Goal: Information Seeking & Learning: Learn about a topic

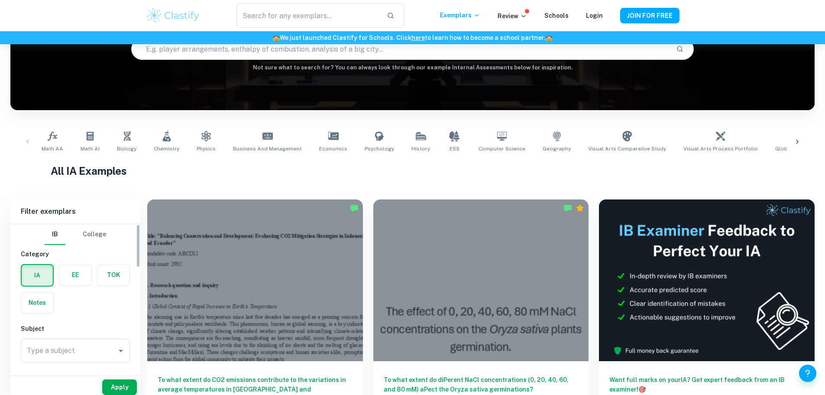
scroll to position [101, 0]
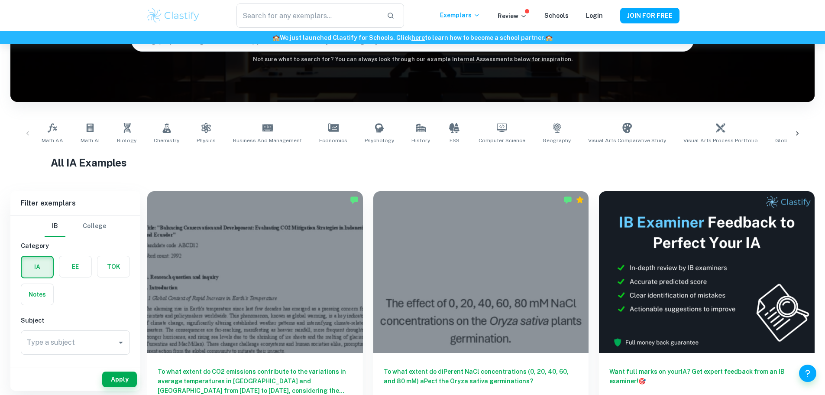
click at [72, 263] on label "button" at bounding box center [75, 266] width 32 height 21
click at [0, 0] on input "radio" at bounding box center [0, 0] width 0 height 0
click at [57, 338] on div "Type a subject Type a subject" at bounding box center [75, 342] width 109 height 24
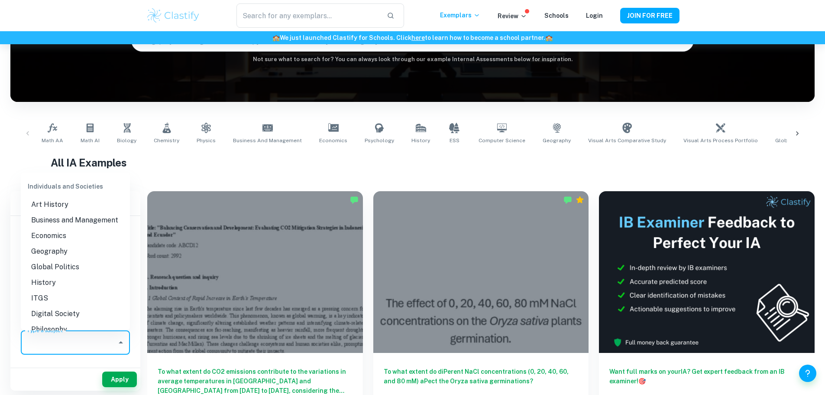
scroll to position [765, 0]
click at [65, 227] on li "Business and Management" at bounding box center [75, 219] width 109 height 16
type input "Business and Management"
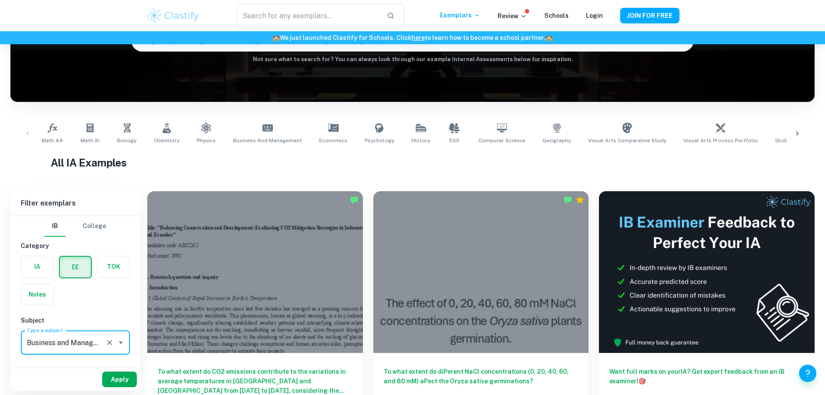
click at [117, 383] on button "Apply" at bounding box center [119, 379] width 35 height 16
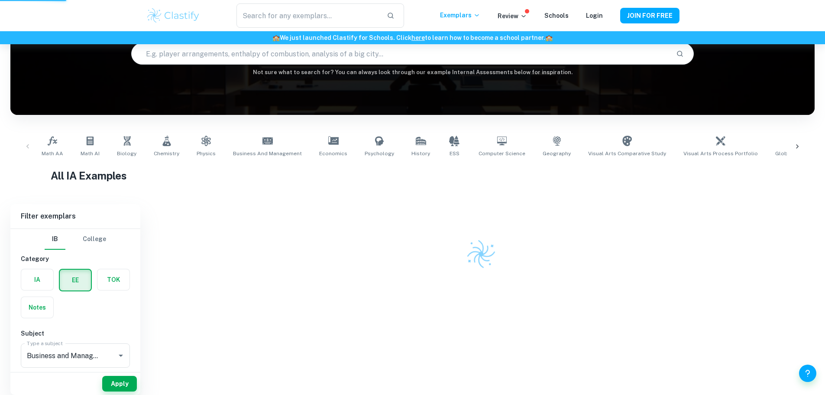
scroll to position [58, 0]
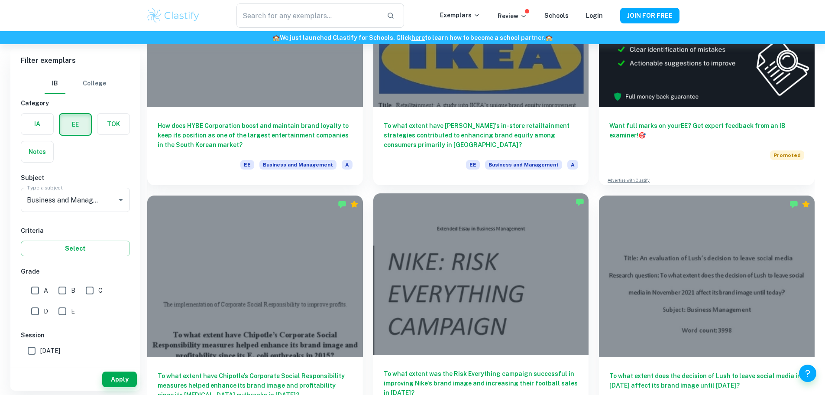
scroll to position [165, 0]
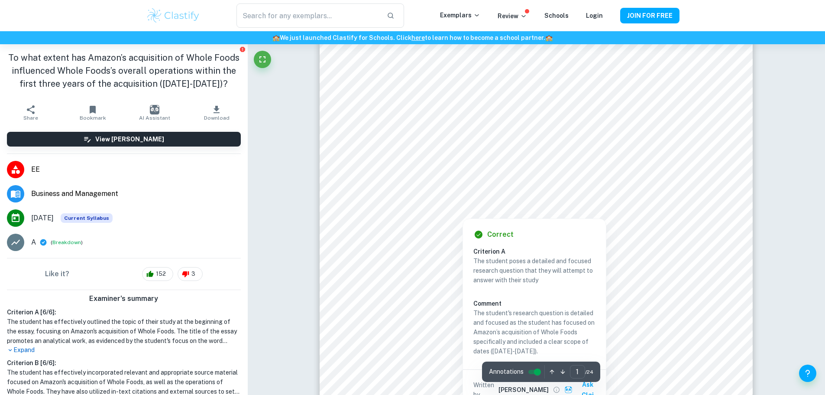
scroll to position [41, 0]
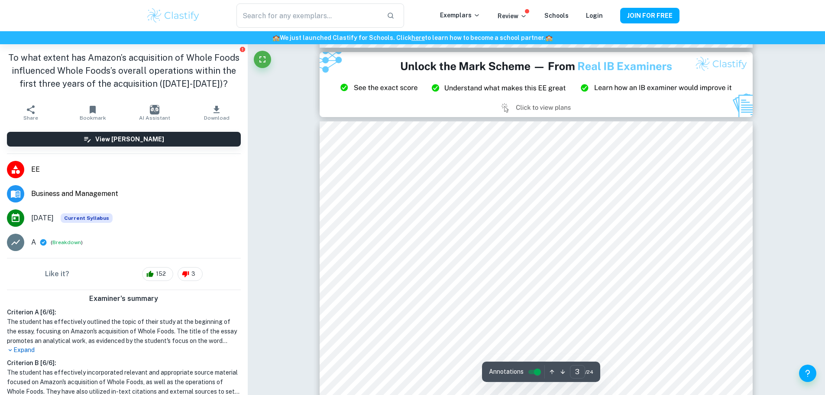
type input "2"
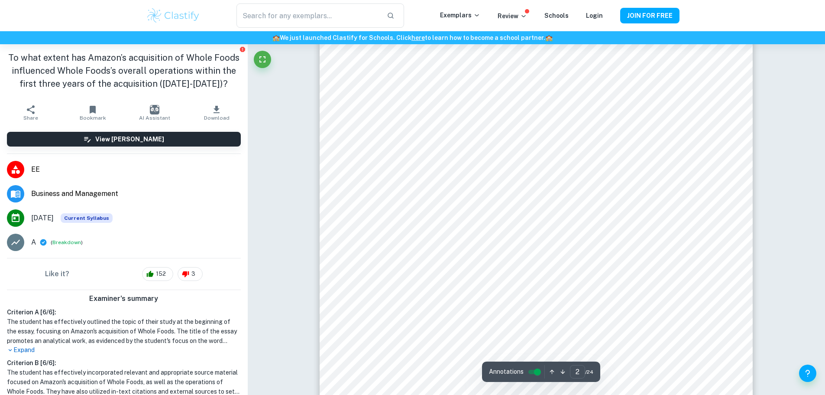
scroll to position [717, 0]
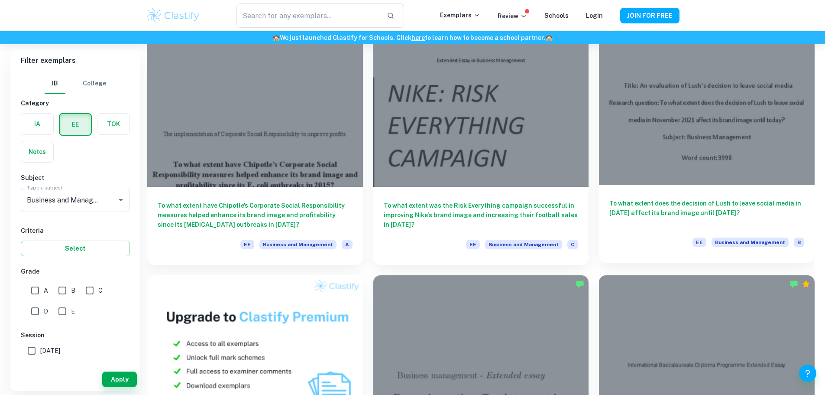
scroll to position [379, 0]
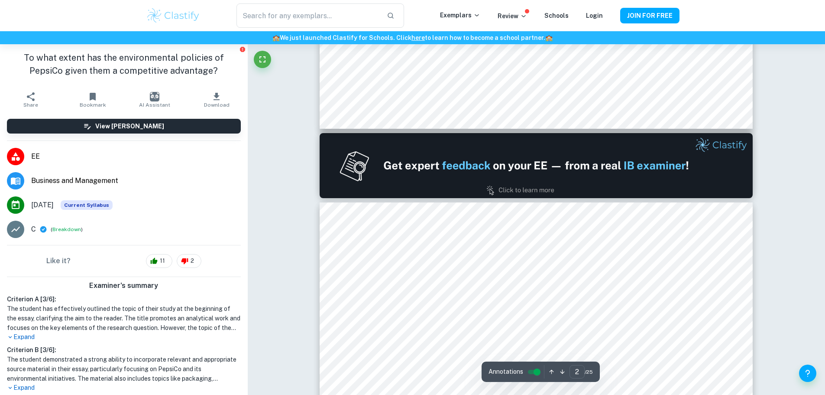
type input "1"
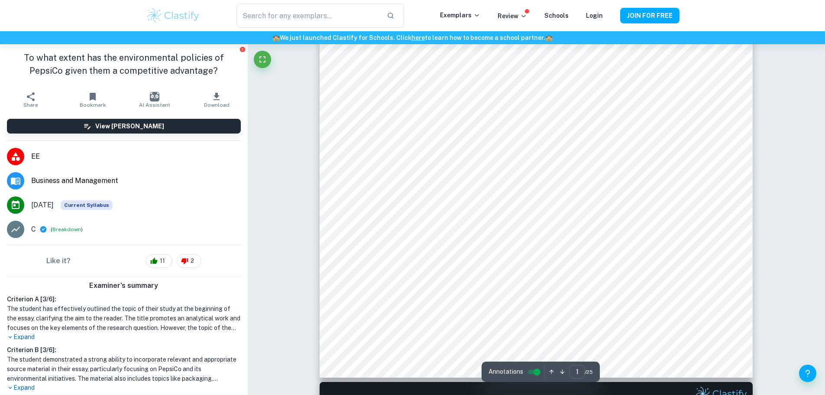
scroll to position [232, 0]
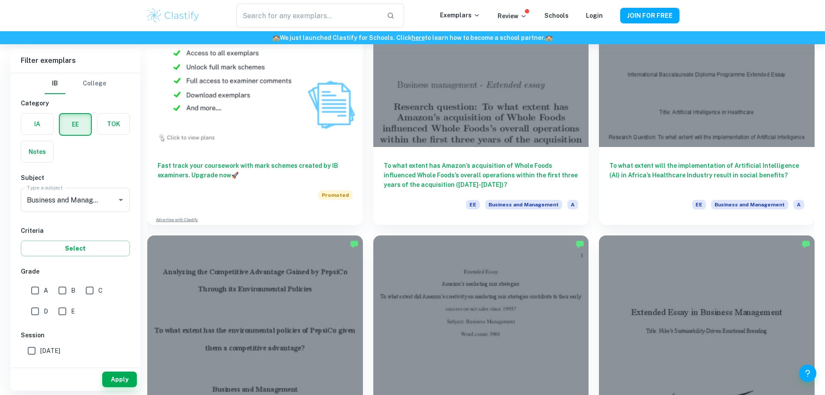
scroll to position [625, 0]
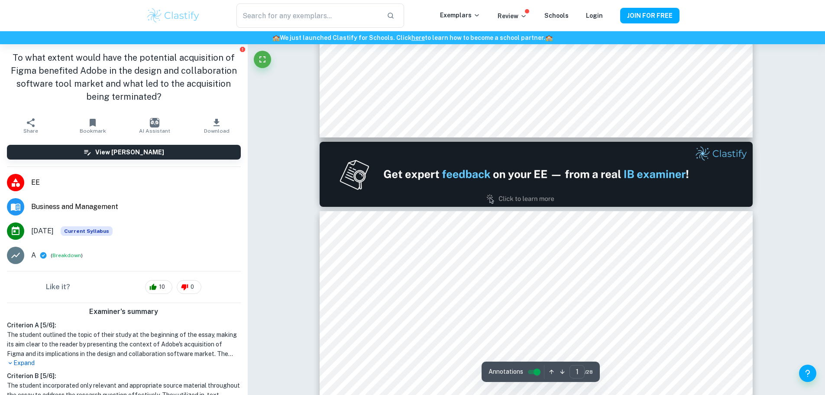
type input "2"
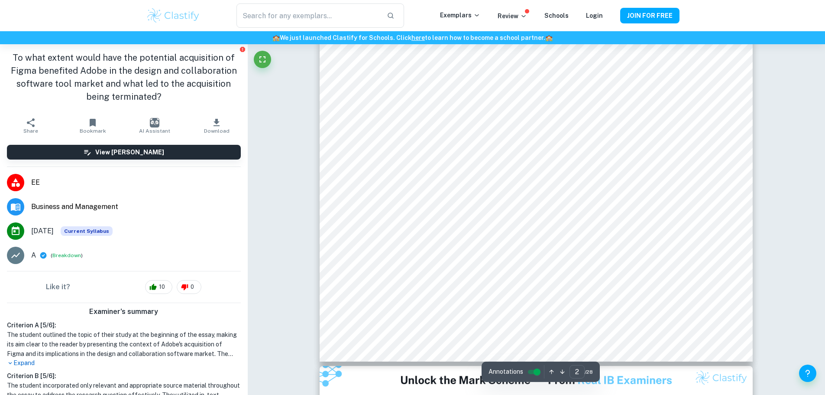
scroll to position [887, 0]
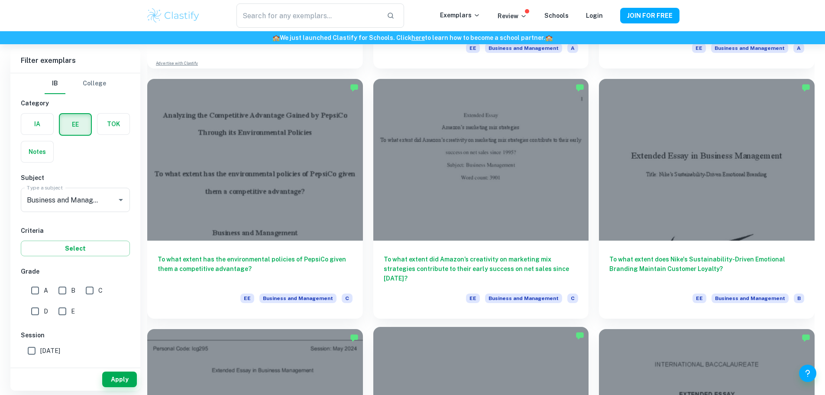
scroll to position [782, 0]
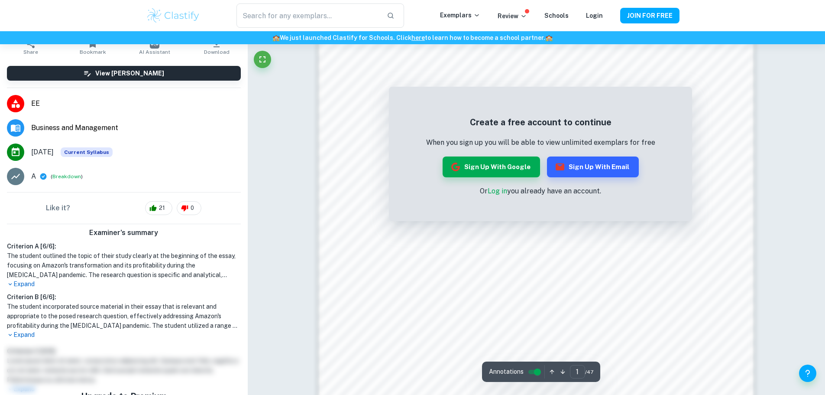
scroll to position [843, 0]
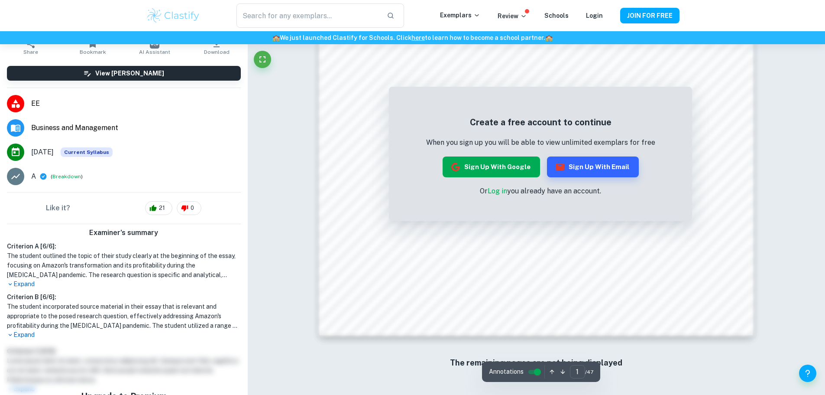
click at [507, 170] on button "Sign up with Google" at bounding box center [491, 166] width 97 height 21
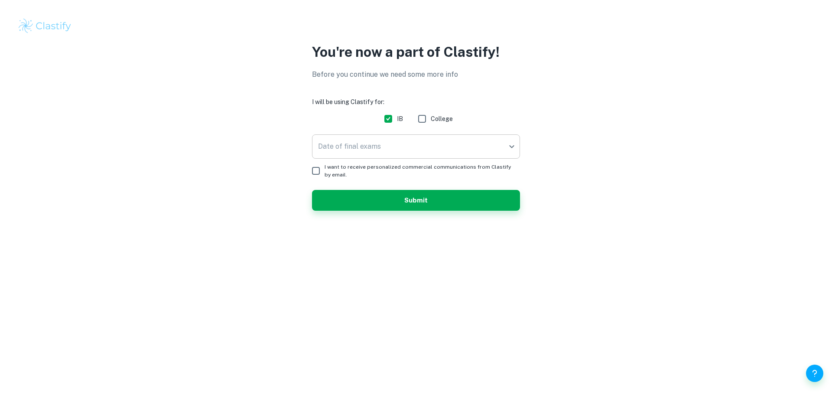
click at [462, 139] on body "We value your privacy We use cookies to enhance your browsing experience, serve…" at bounding box center [416, 197] width 832 height 395
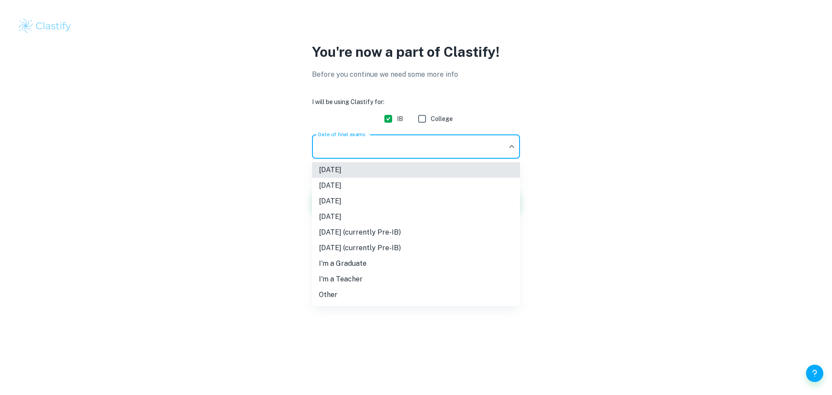
click at [421, 173] on li "[DATE]" at bounding box center [416, 170] width 208 height 16
type input "M25"
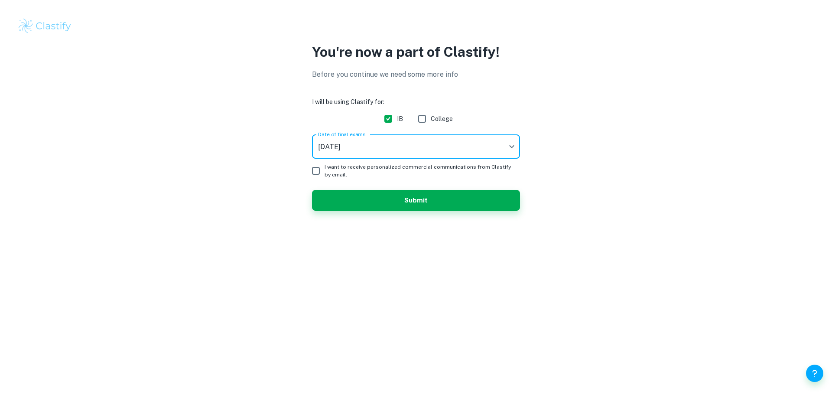
click at [319, 168] on input "I want to receive personalized commercial communications from Clastify by email." at bounding box center [315, 170] width 17 height 17
checkbox input "true"
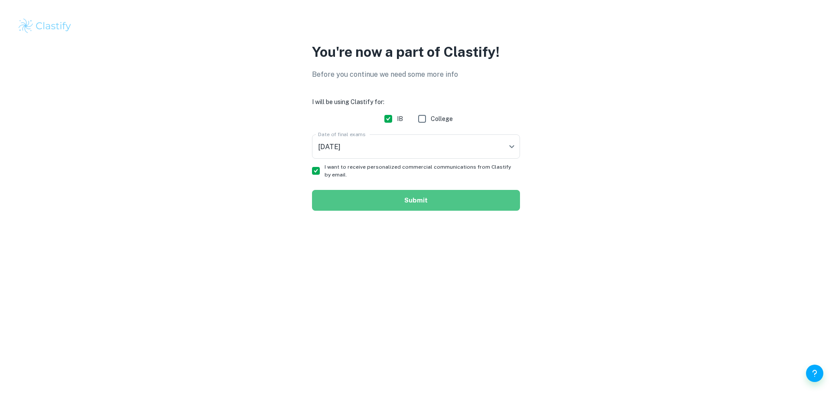
click at [381, 199] on button "Submit" at bounding box center [416, 200] width 208 height 21
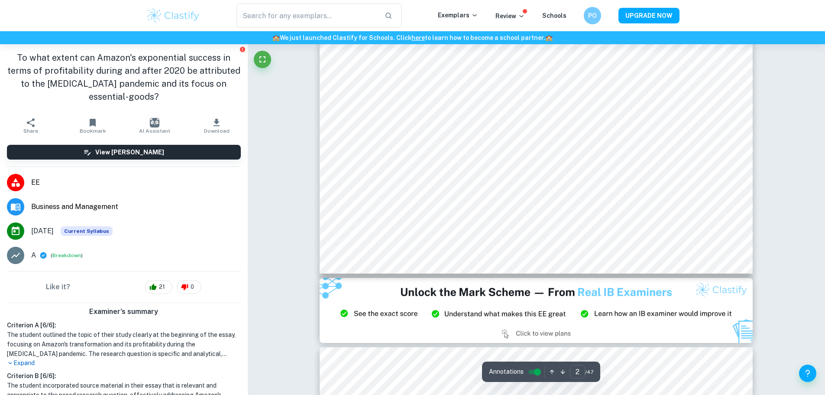
scroll to position [975, 0]
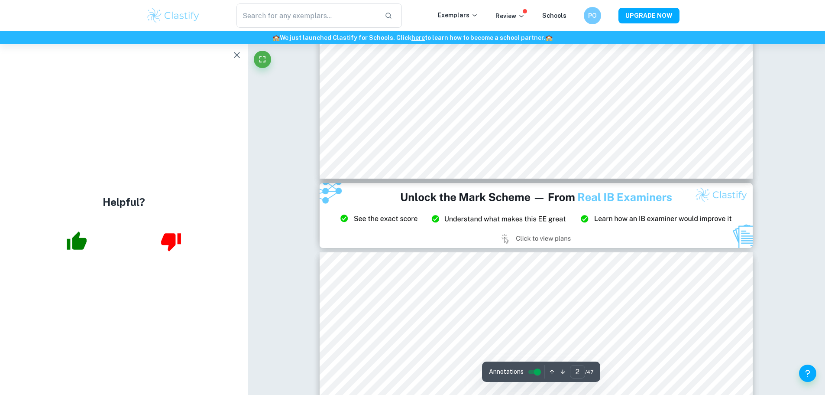
type input "3"
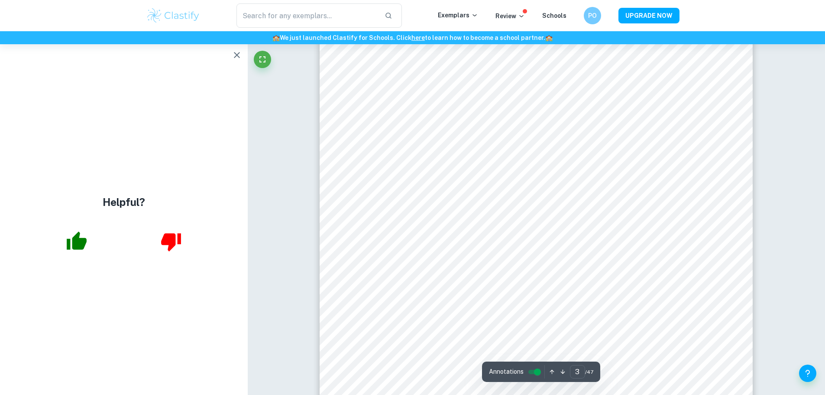
scroll to position [1470, 0]
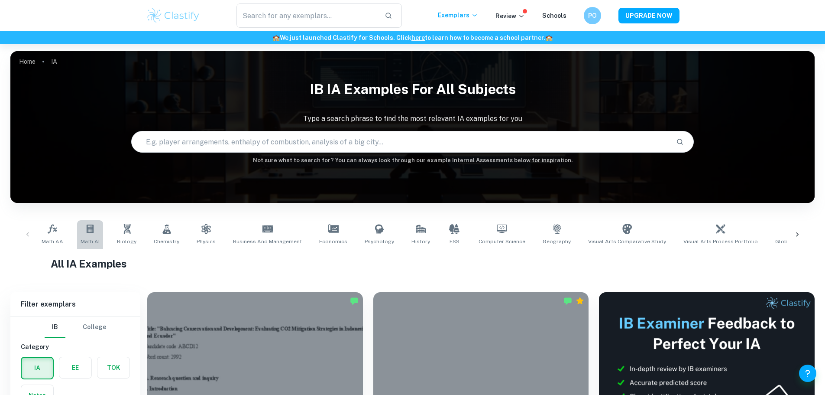
click at [93, 233] on icon at bounding box center [90, 228] width 10 height 10
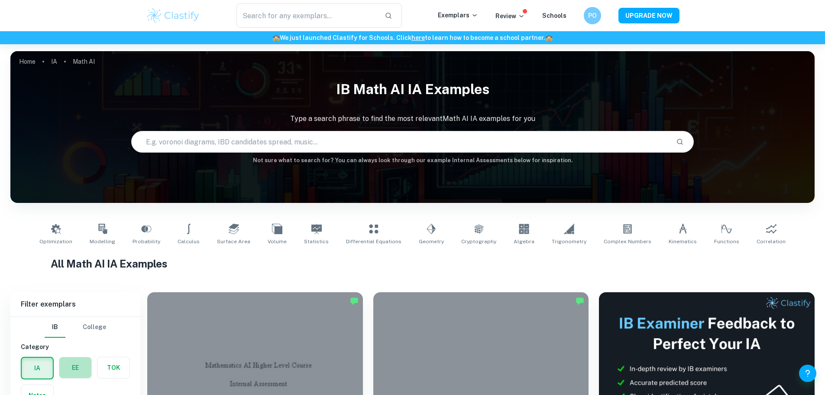
click at [74, 363] on label "button" at bounding box center [75, 367] width 32 height 21
click at [0, 0] on input "radio" at bounding box center [0, 0] width 0 height 0
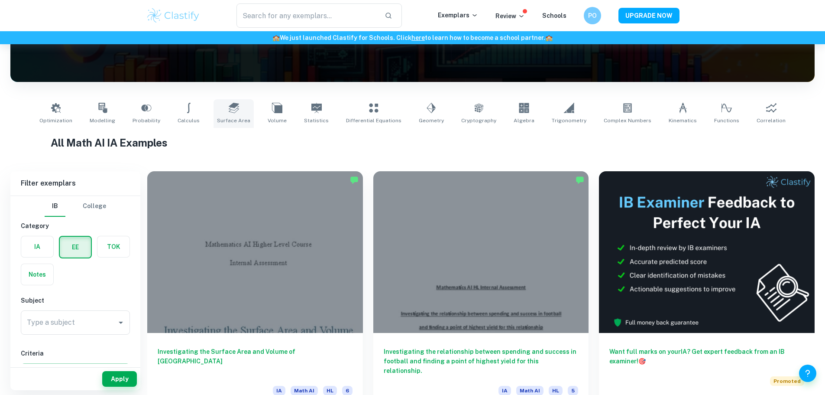
scroll to position [121, 0]
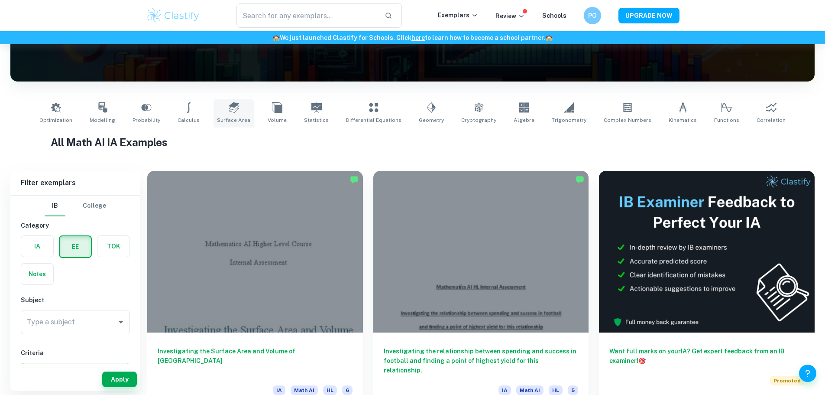
click at [256, 236] on div at bounding box center [255, 252] width 216 height 162
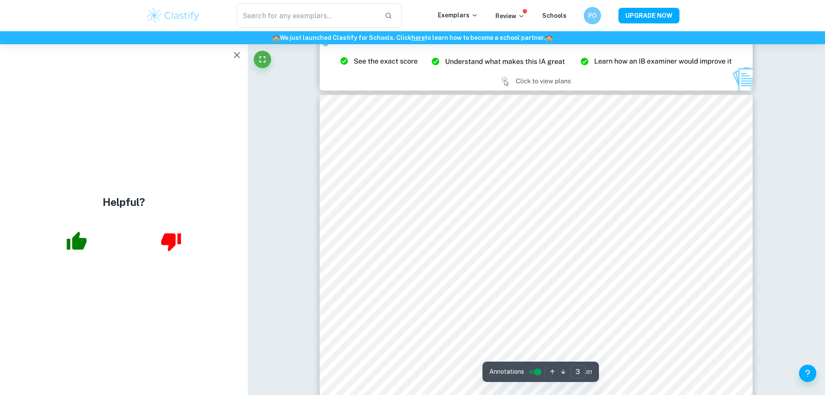
scroll to position [1227, 0]
type input "2"
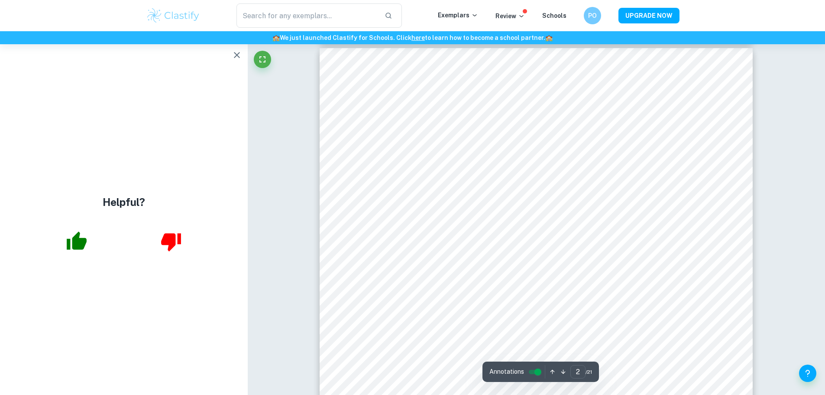
scroll to position [638, 0]
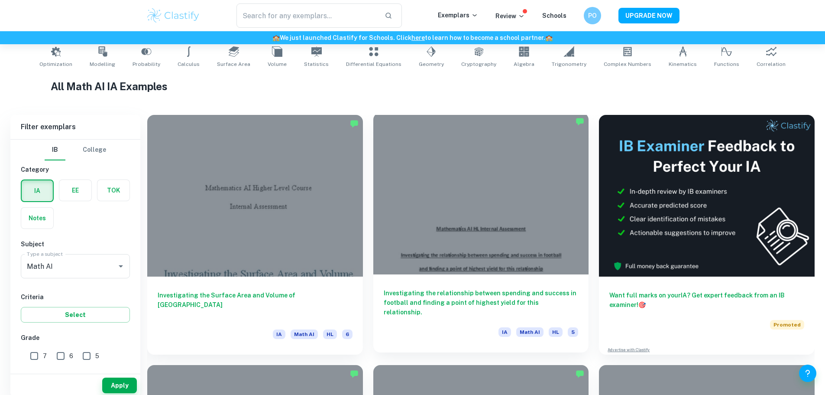
scroll to position [184, 0]
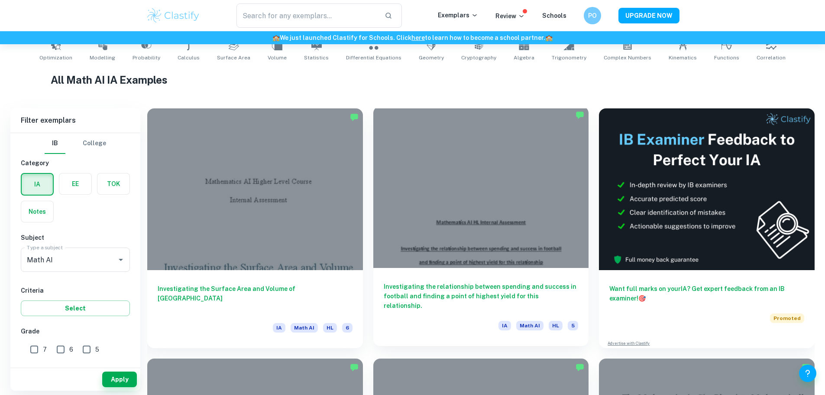
click at [373, 207] on div at bounding box center [481, 187] width 216 height 162
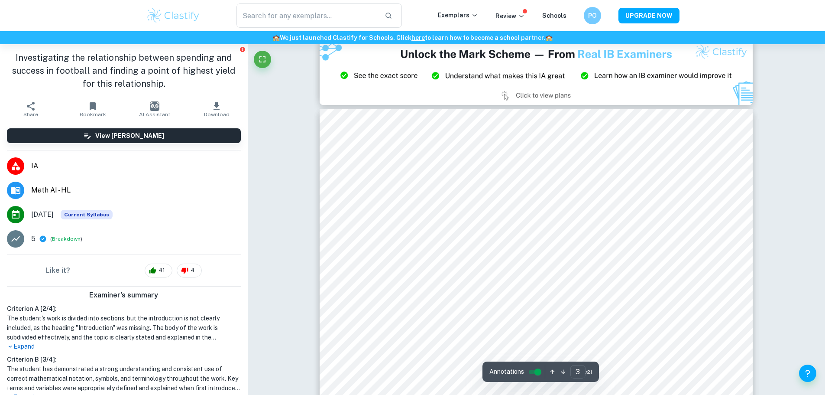
scroll to position [1317, 0]
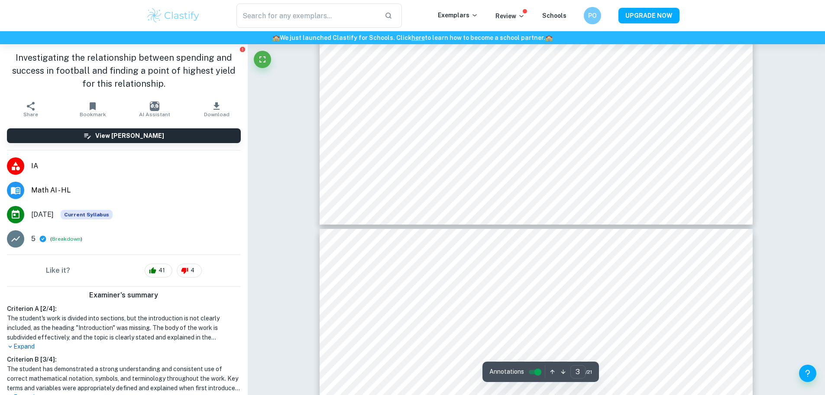
type input "4"
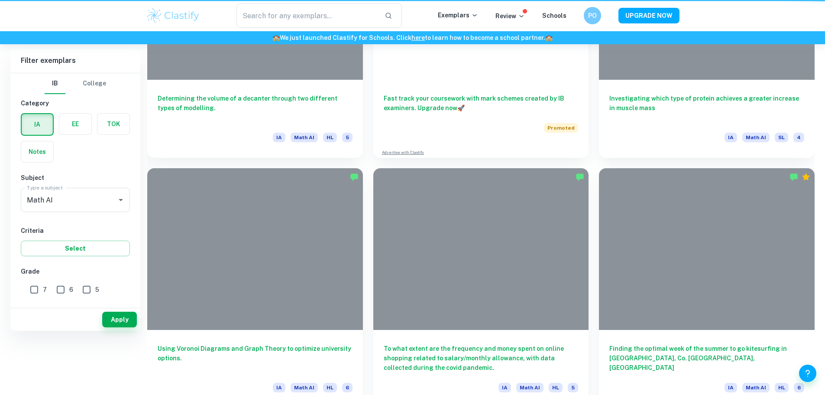
scroll to position [184, 0]
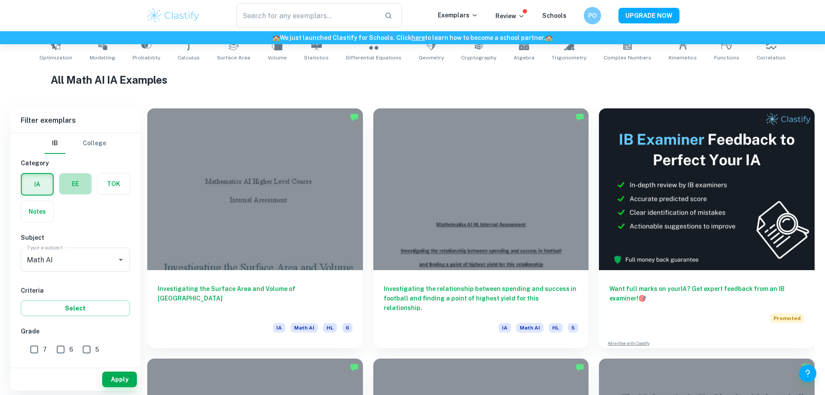
click at [74, 190] on label "button" at bounding box center [75, 183] width 32 height 21
click at [0, 0] on input "radio" at bounding box center [0, 0] width 0 height 0
click at [120, 380] on button "Apply" at bounding box center [119, 379] width 35 height 16
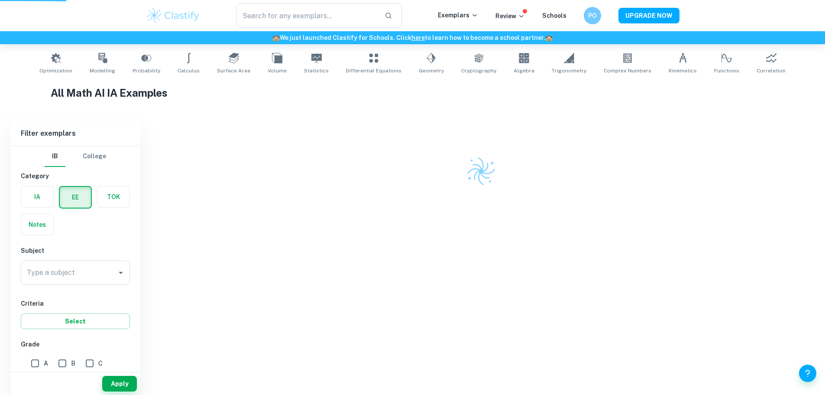
scroll to position [166, 0]
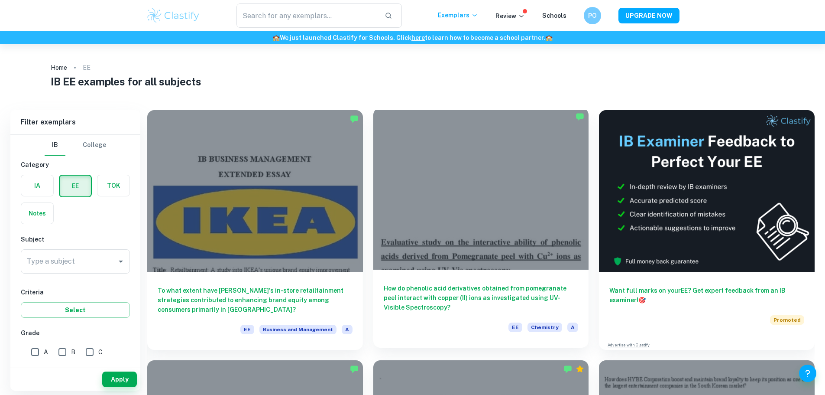
click at [390, 283] on h6 "How do phenolic acid derivatives obtained from pomegranate peel interact with c…" at bounding box center [481, 297] width 195 height 29
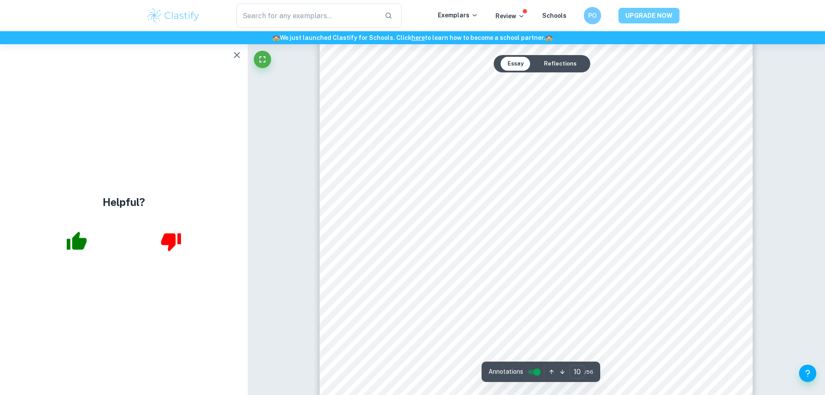
scroll to position [5852, 0]
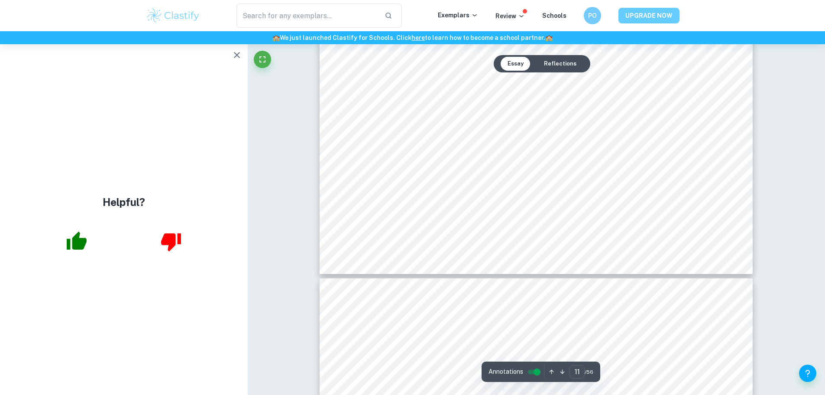
type input "12"
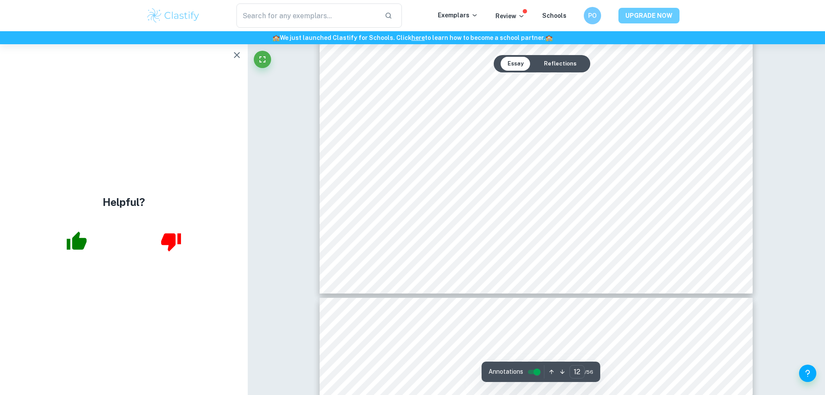
scroll to position [7358, 0]
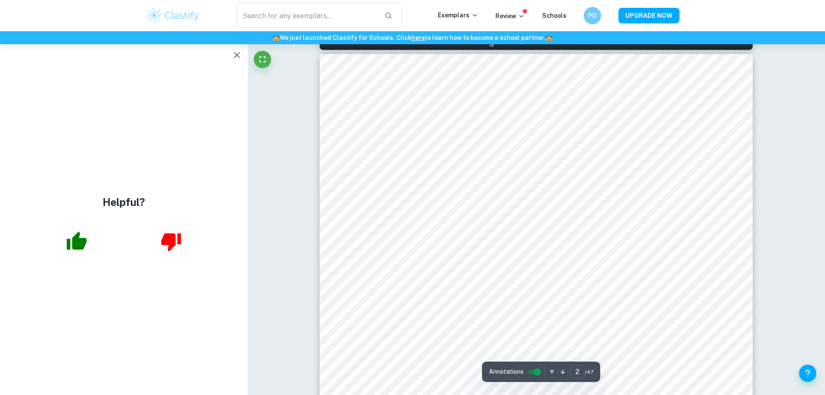
scroll to position [538, 0]
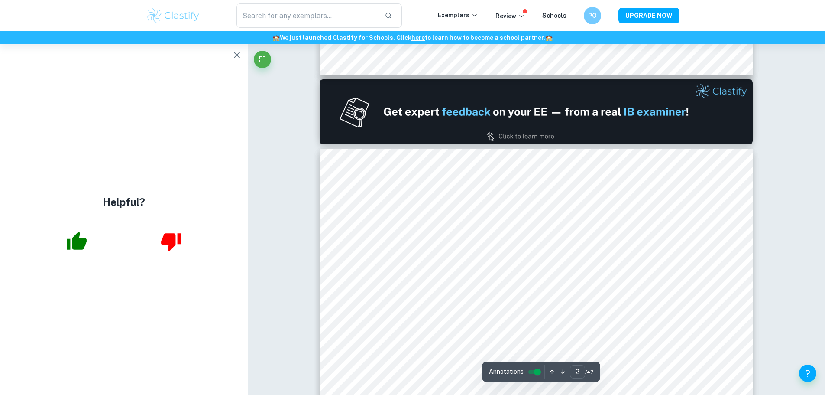
click at [76, 232] on icon "button" at bounding box center [77, 241] width 22 height 22
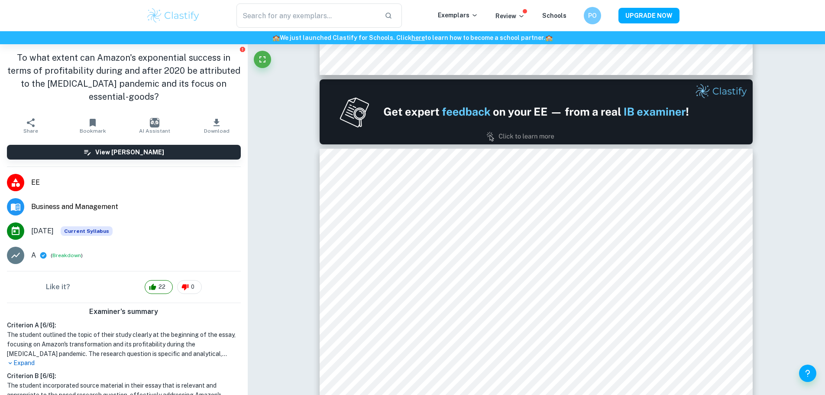
click at [145, 27] on div "​ Exemplars Review Schools PO UPGRADE NOW" at bounding box center [413, 15] width 554 height 24
click at [165, 18] on img at bounding box center [173, 15] width 55 height 17
